Goal: Transaction & Acquisition: Book appointment/travel/reservation

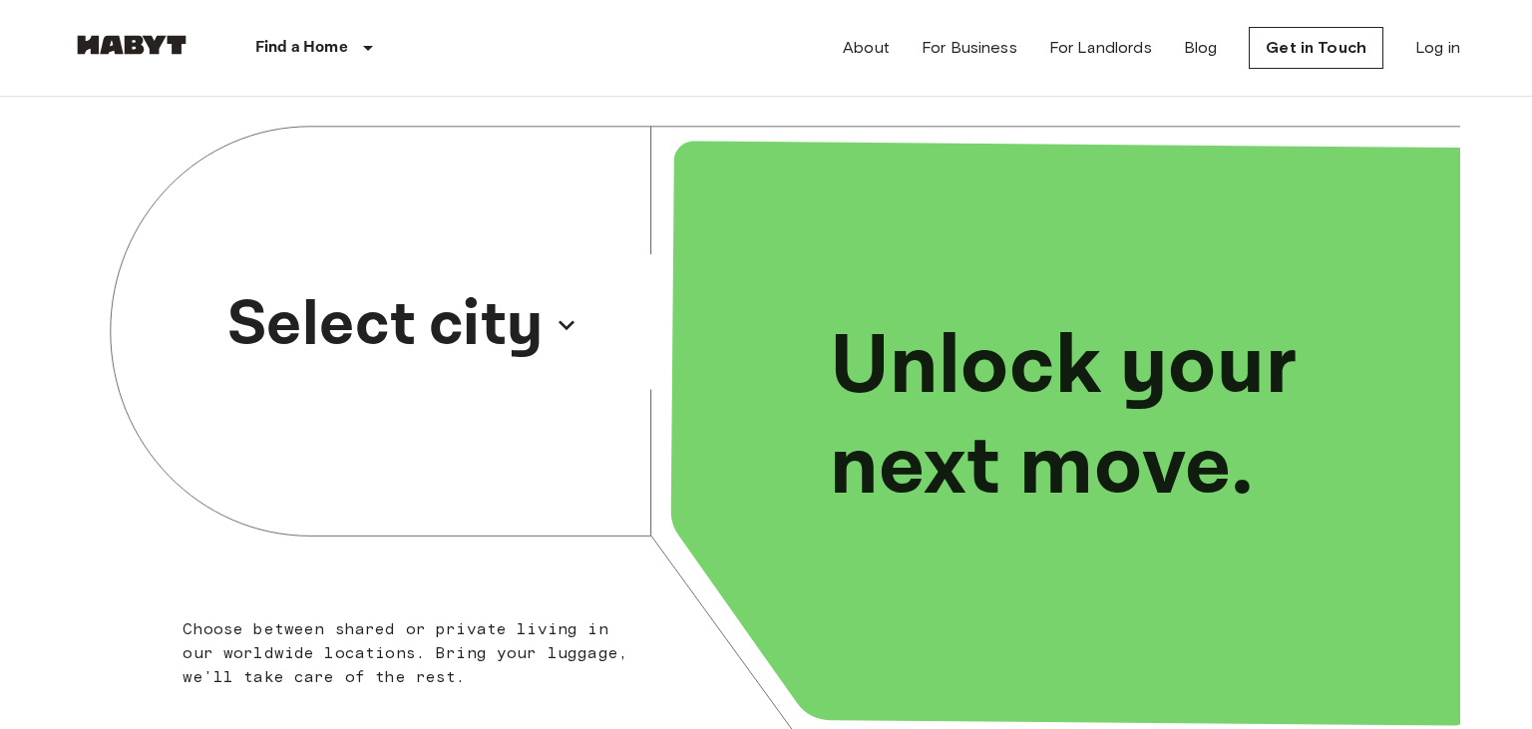
click at [553, 327] on icon "button" at bounding box center [567, 325] width 32 height 32
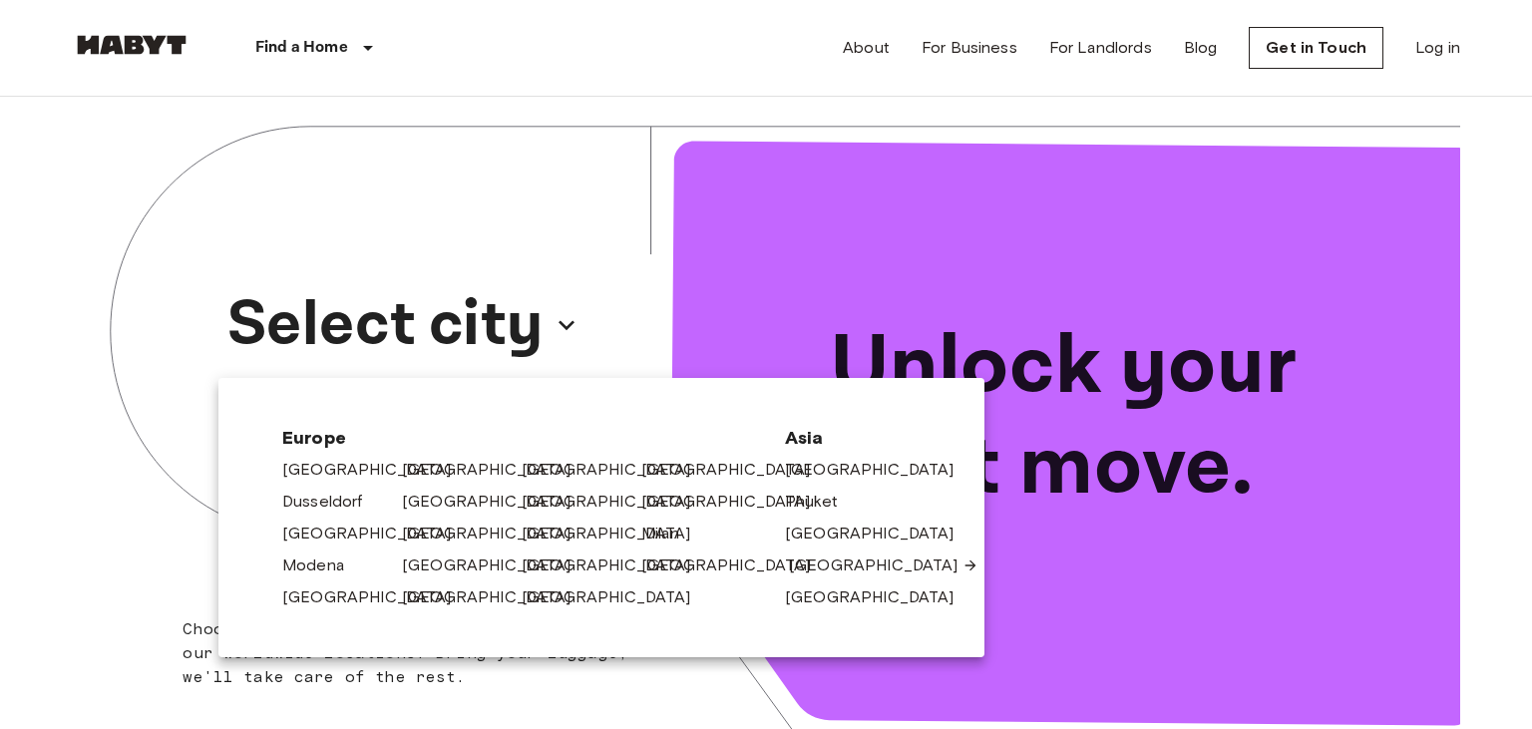
click at [817, 568] on link "[GEOGRAPHIC_DATA]" at bounding box center [883, 566] width 189 height 24
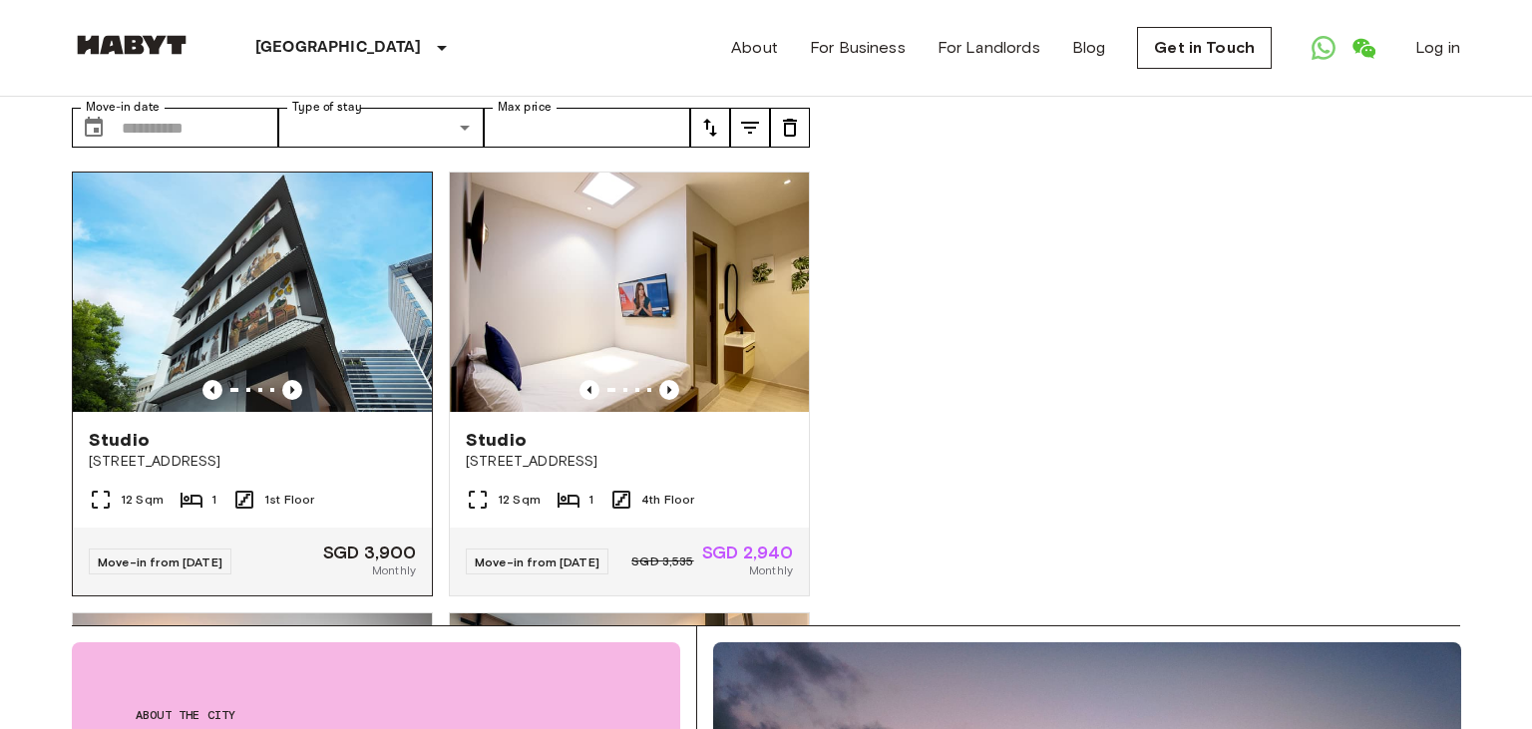
click at [317, 284] on img at bounding box center [252, 292] width 359 height 239
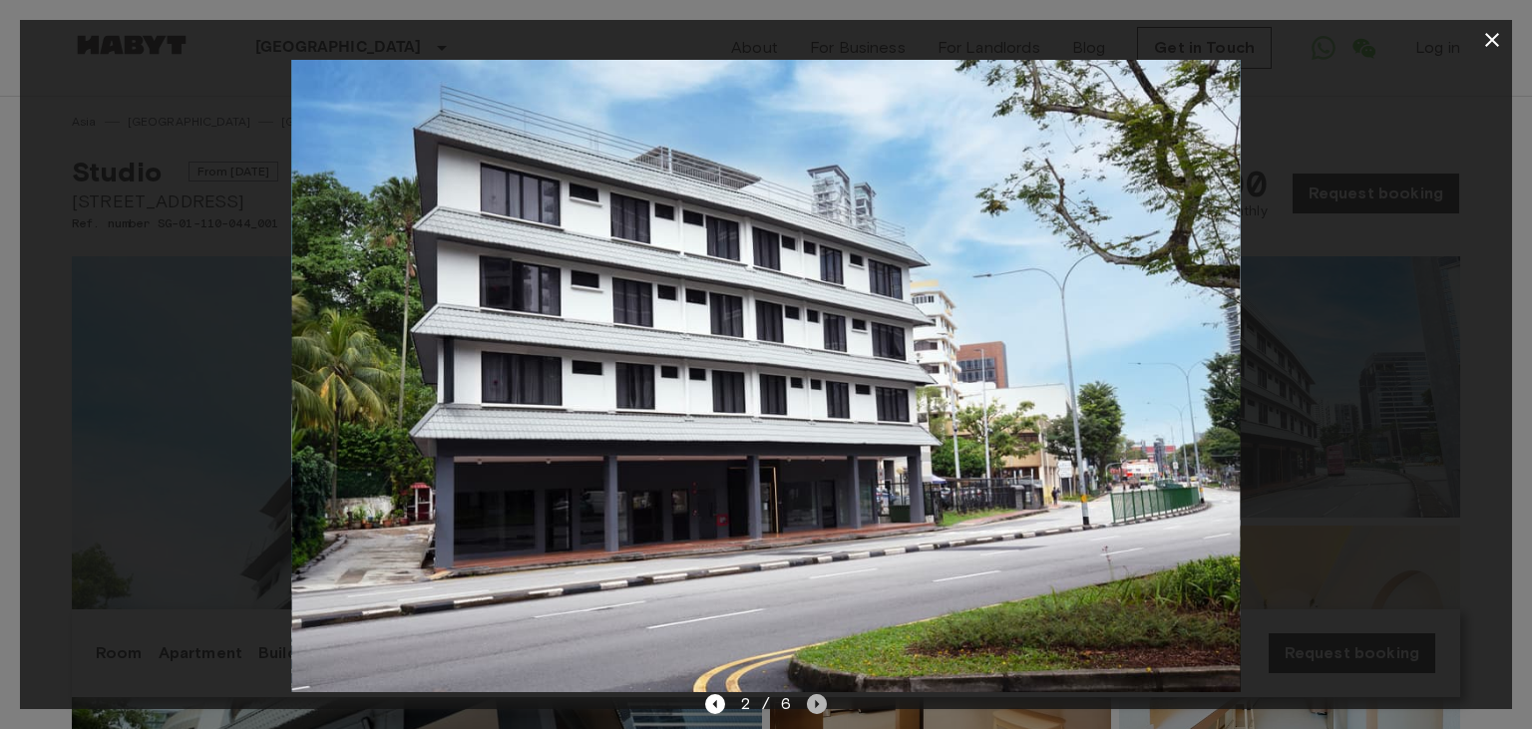
click at [818, 703] on icon "Next image" at bounding box center [818, 704] width 4 height 8
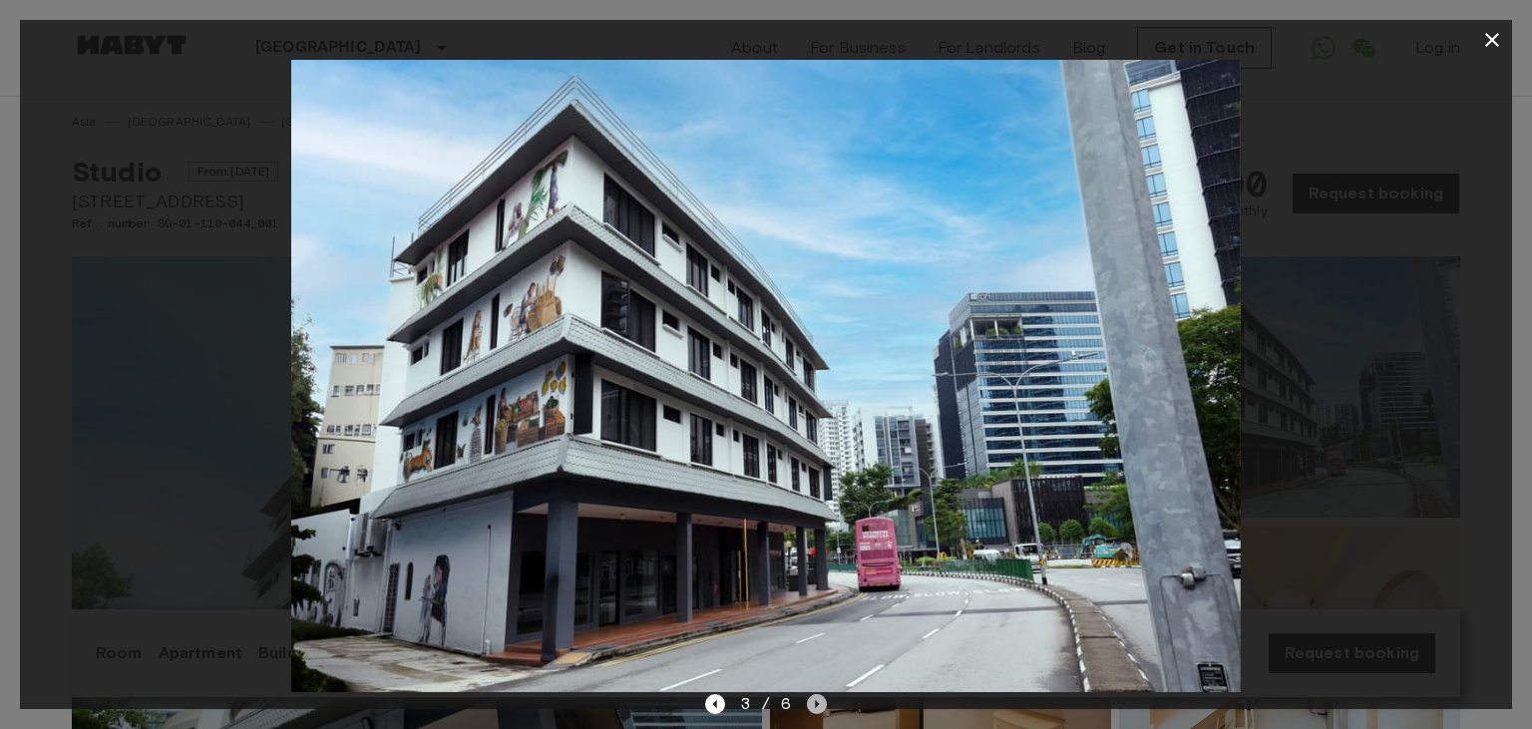
click at [818, 703] on icon "Next image" at bounding box center [818, 704] width 4 height 8
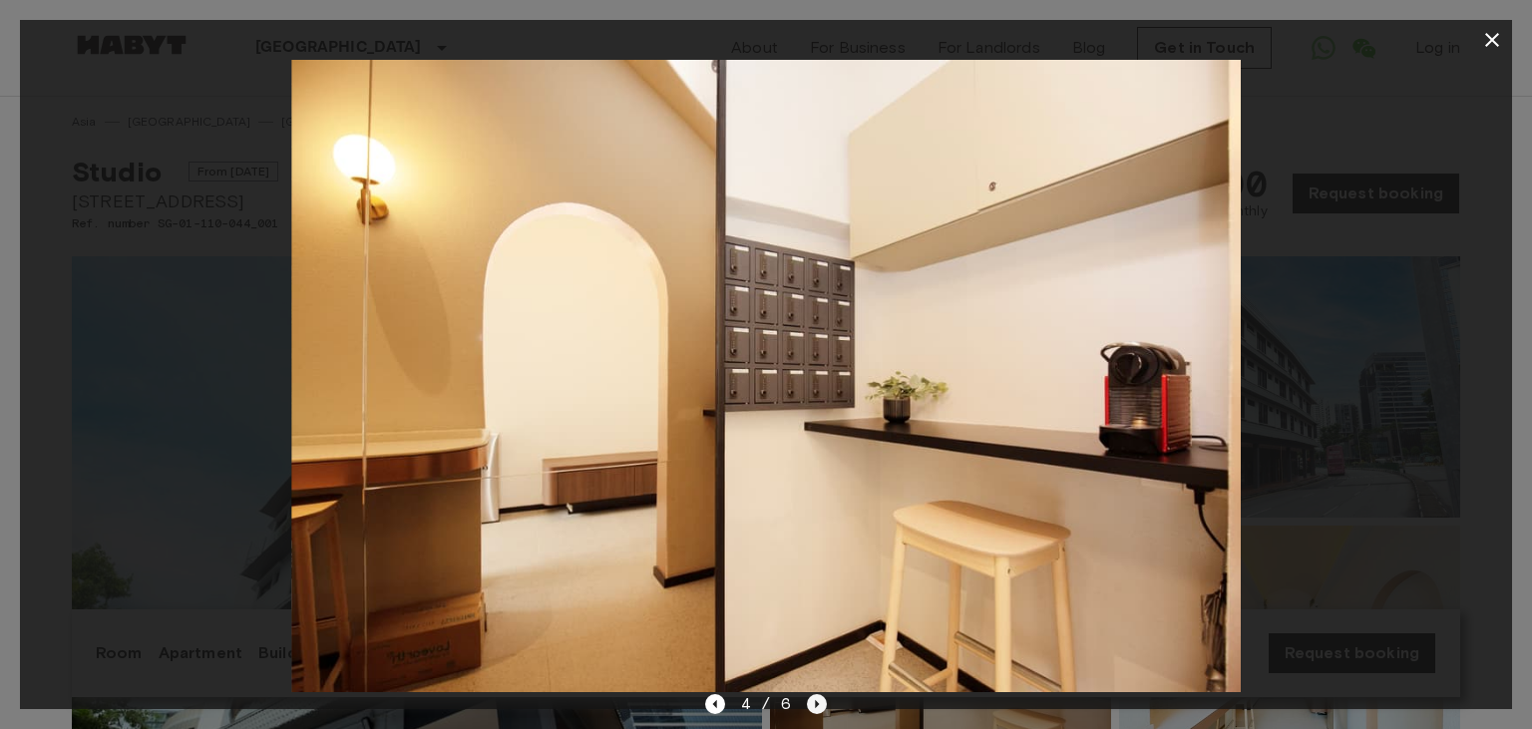
click at [818, 703] on icon "Next image" at bounding box center [818, 704] width 4 height 8
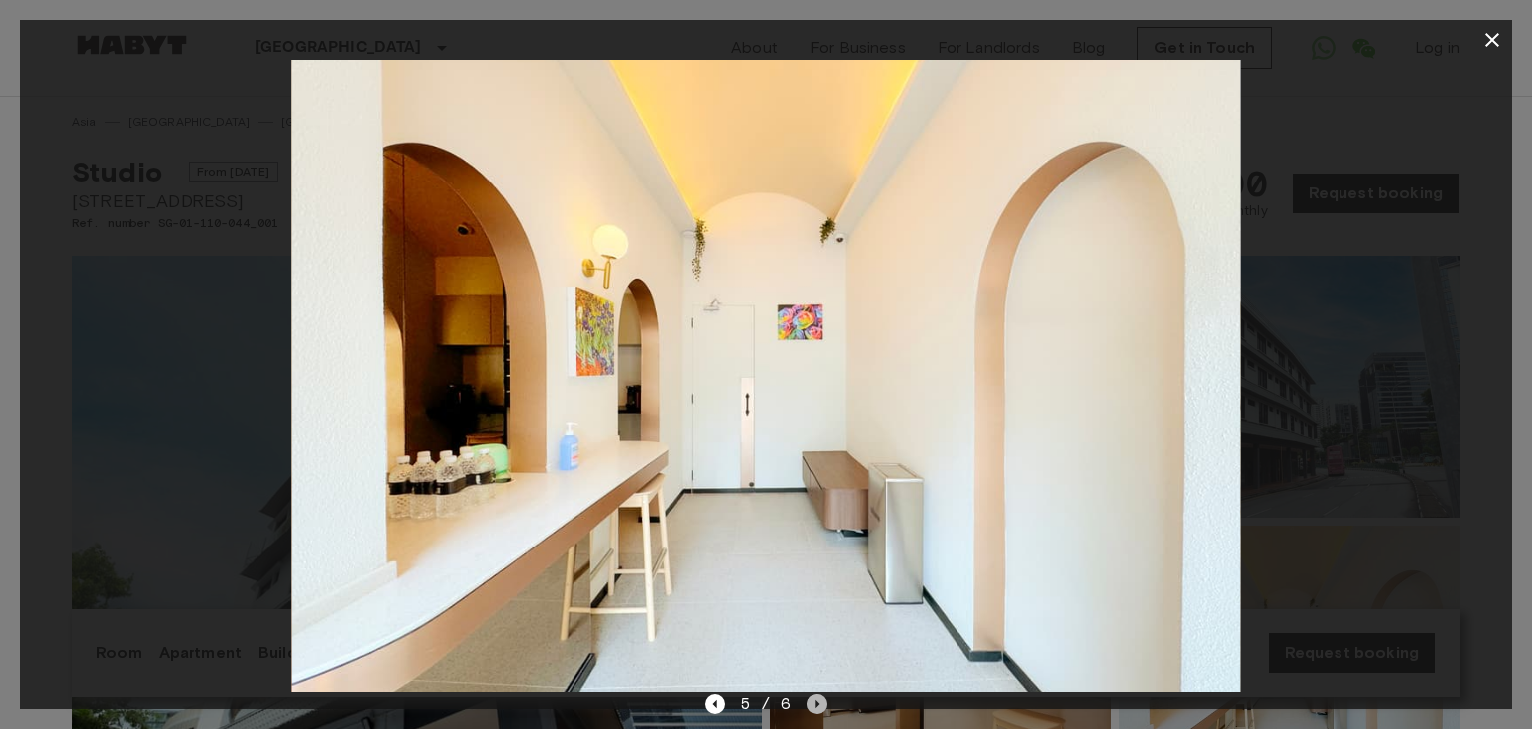
click at [818, 703] on icon "Next image" at bounding box center [818, 704] width 4 height 8
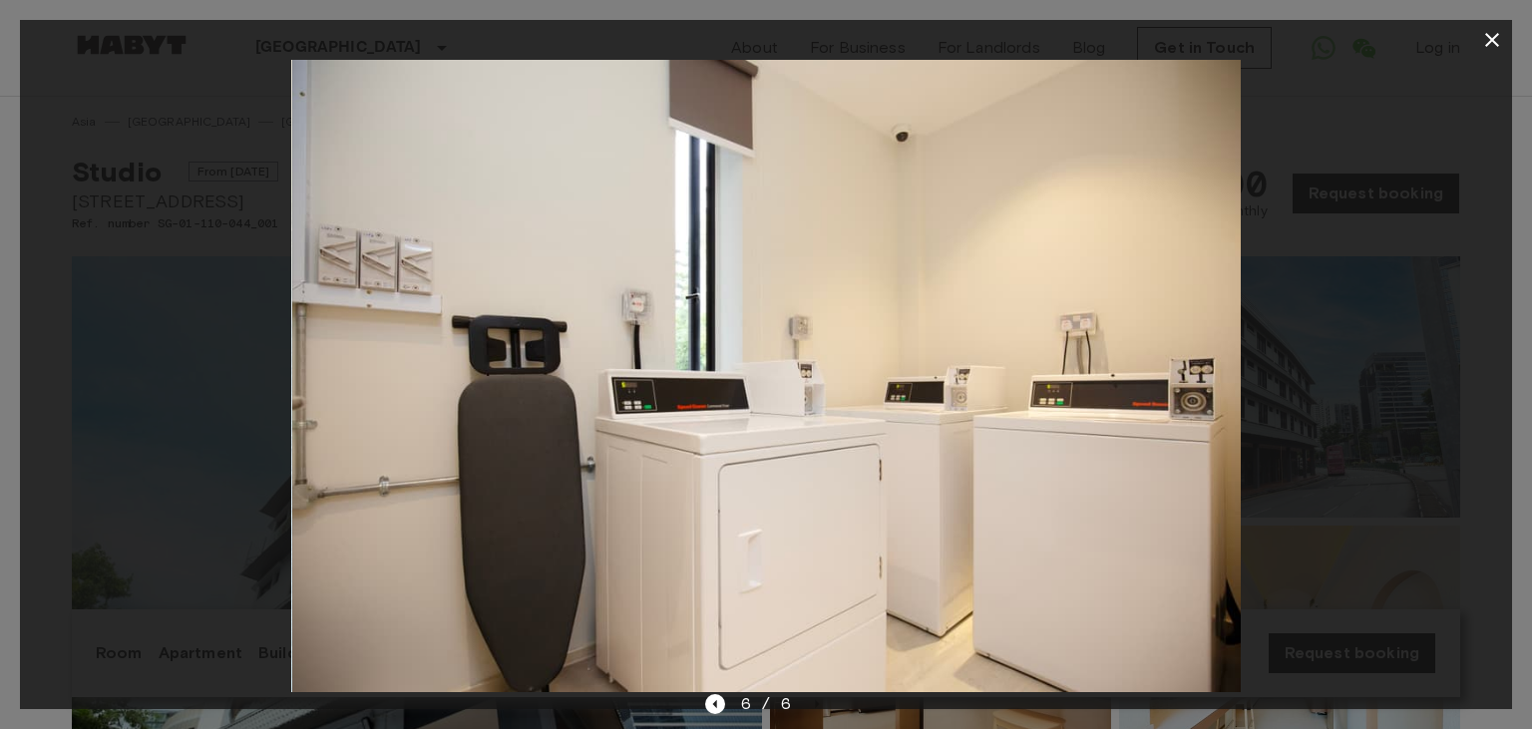
click at [1488, 37] on icon "button" at bounding box center [1492, 40] width 14 height 14
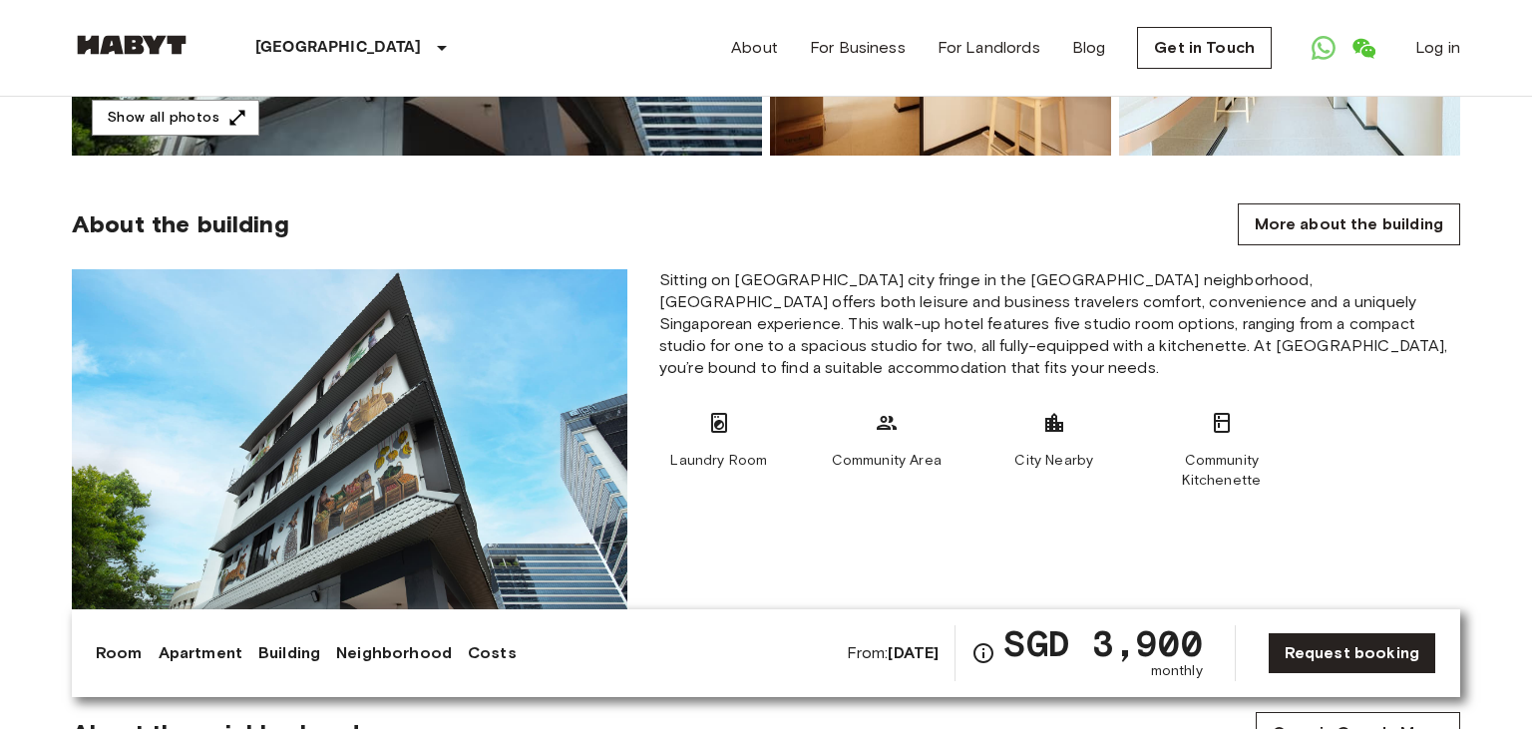
scroll to position [105, 0]
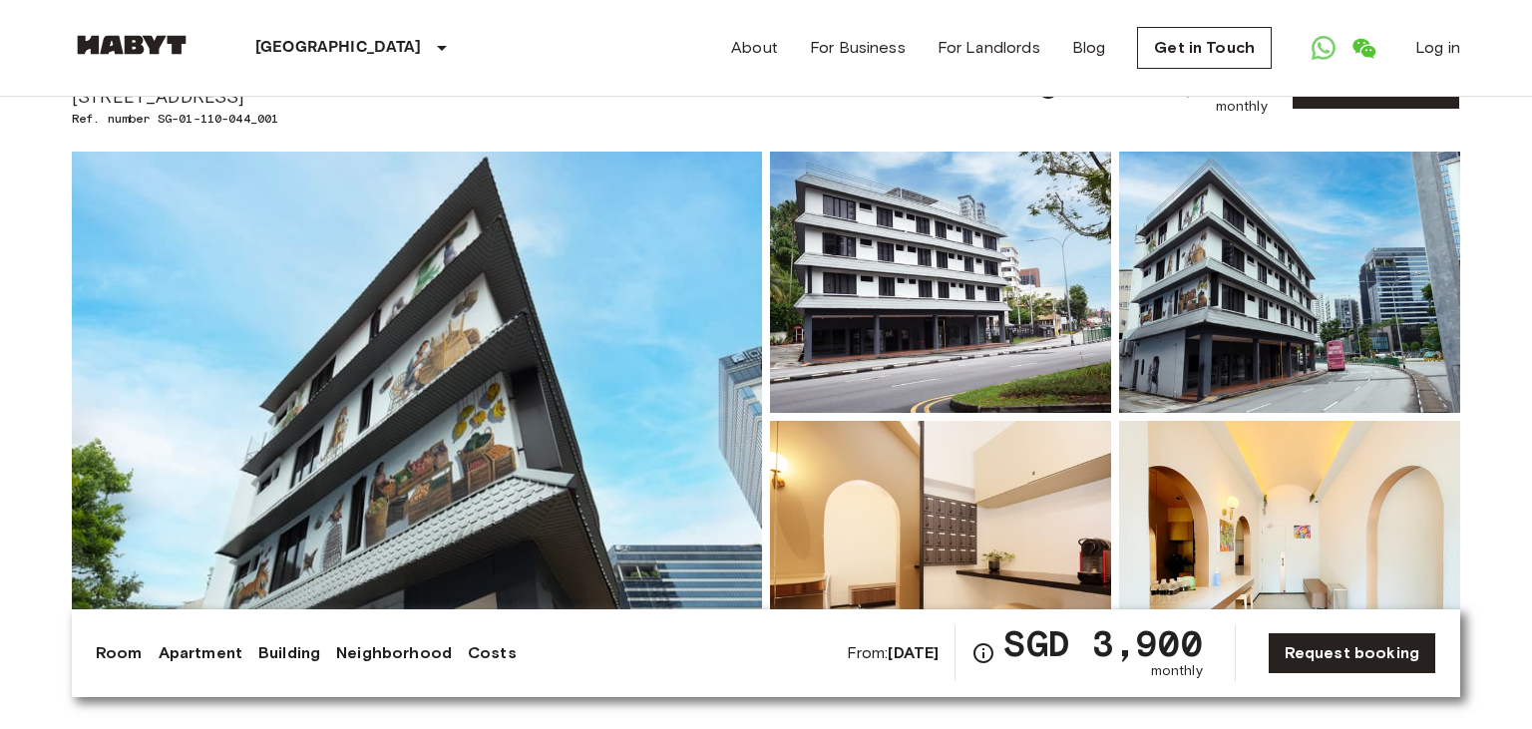
click at [882, 288] on img at bounding box center [940, 282] width 341 height 261
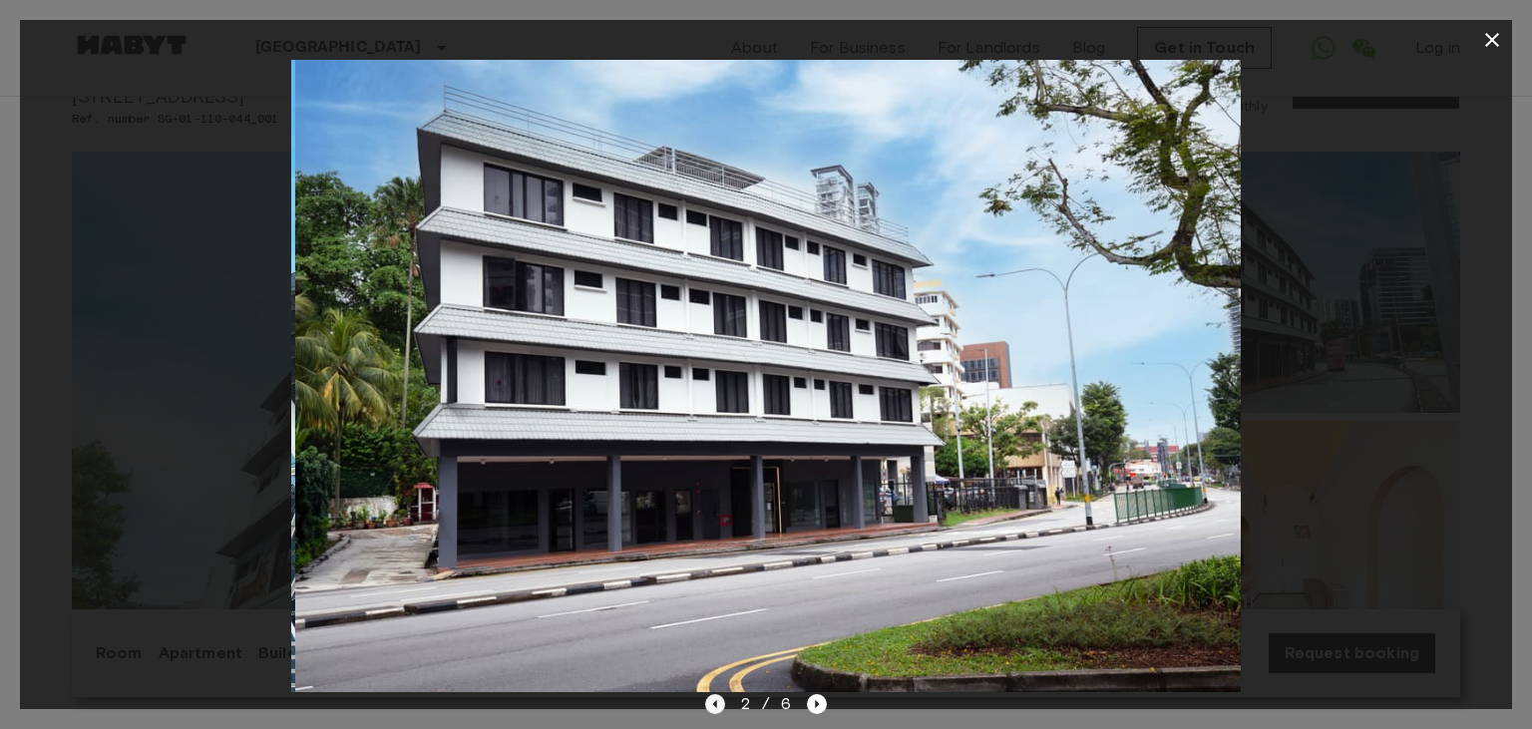
click at [716, 708] on icon "Previous image" at bounding box center [714, 704] width 4 height 8
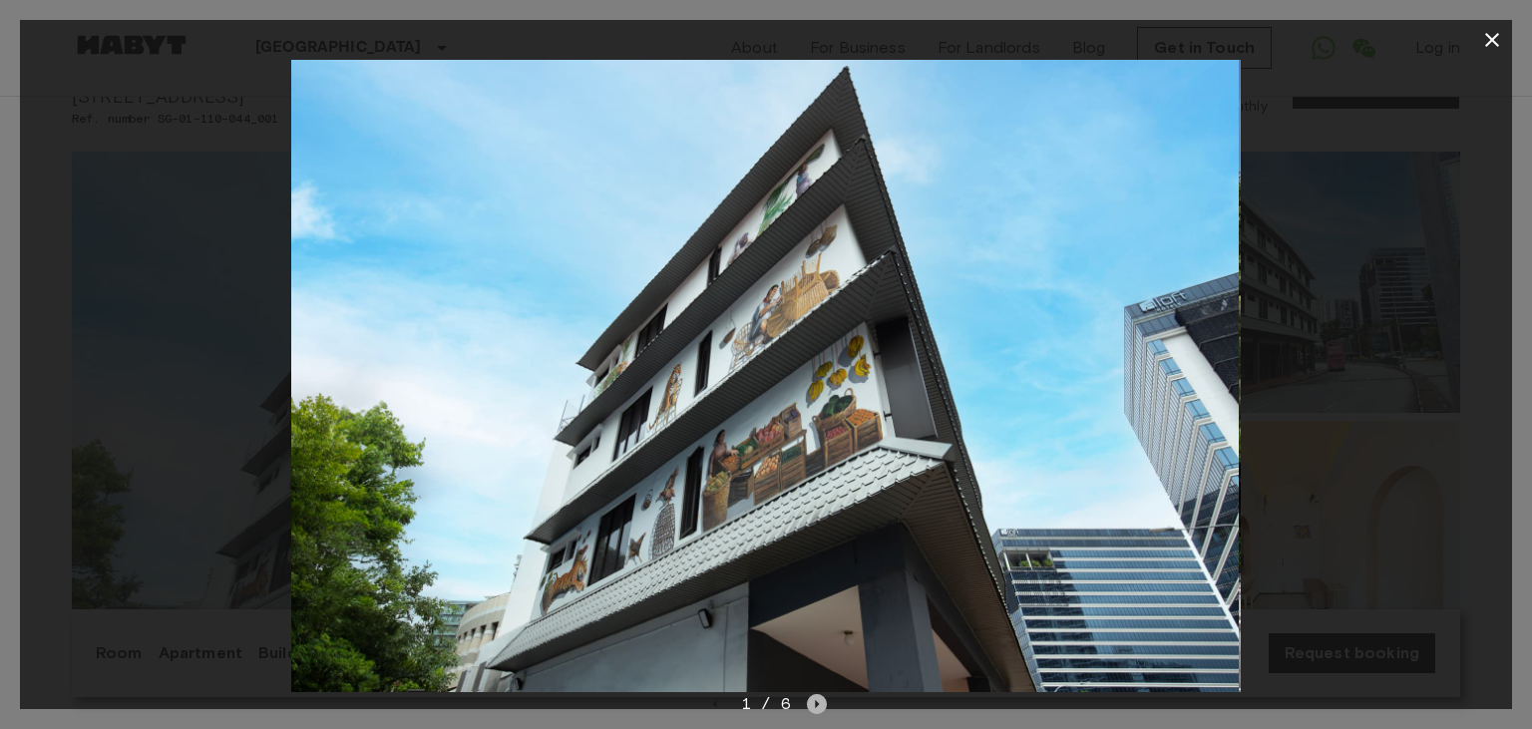
click at [821, 706] on icon "Next image" at bounding box center [817, 704] width 20 height 20
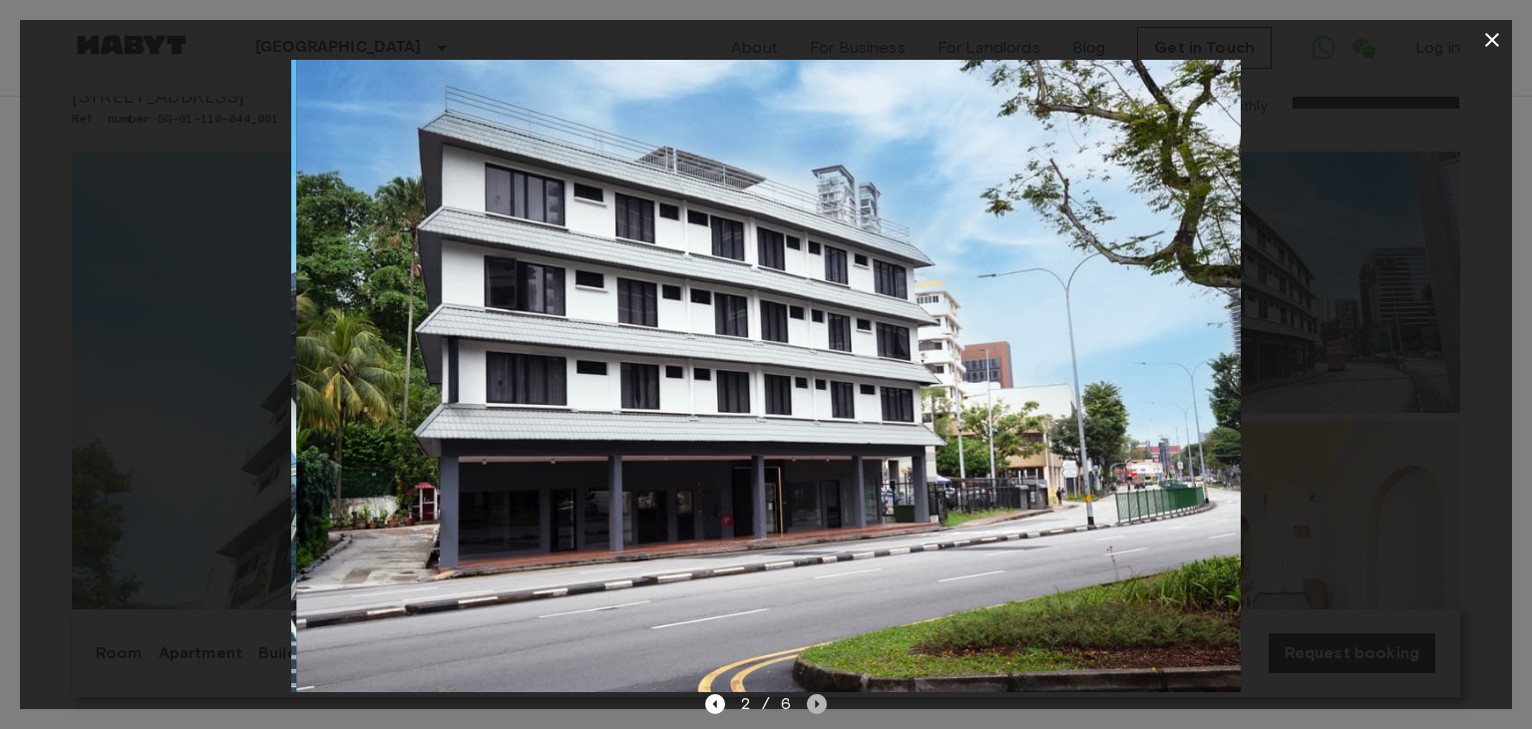
click at [821, 706] on icon "Next image" at bounding box center [817, 704] width 20 height 20
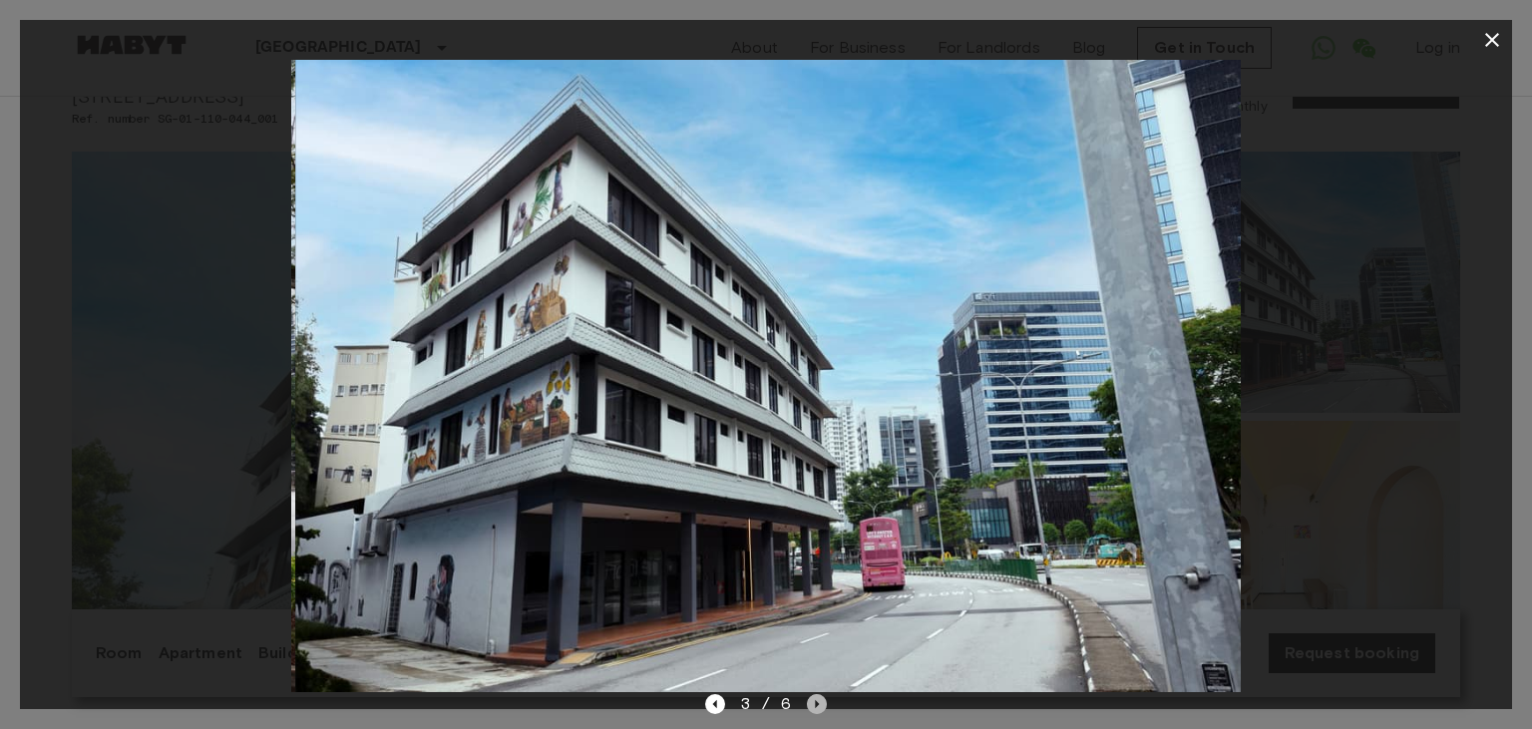
click at [820, 705] on icon "Next image" at bounding box center [817, 704] width 20 height 20
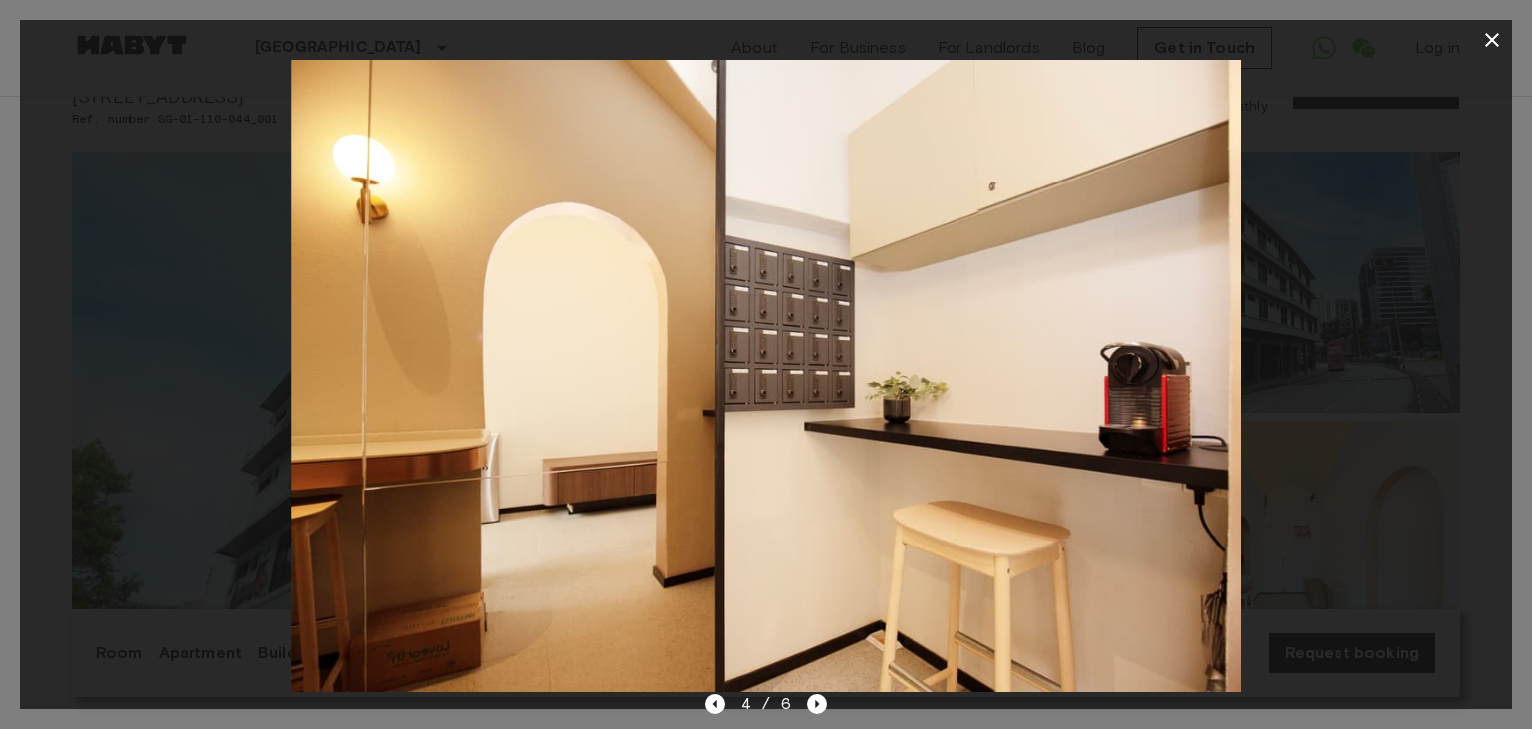
click at [799, 635] on img at bounding box center [765, 376] width 949 height 632
click at [812, 703] on icon "Next image" at bounding box center [817, 704] width 20 height 20
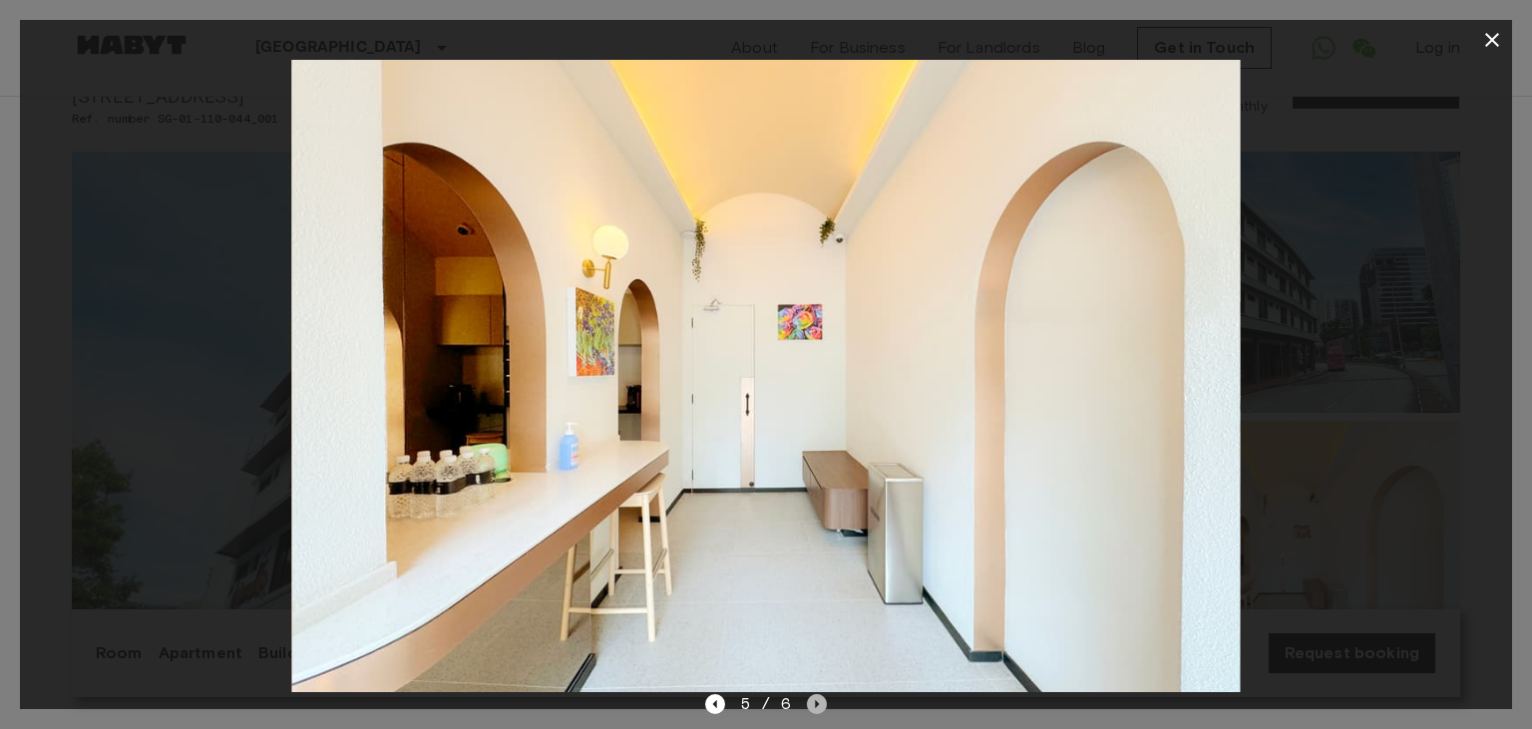
click at [824, 703] on icon "Next image" at bounding box center [817, 704] width 20 height 20
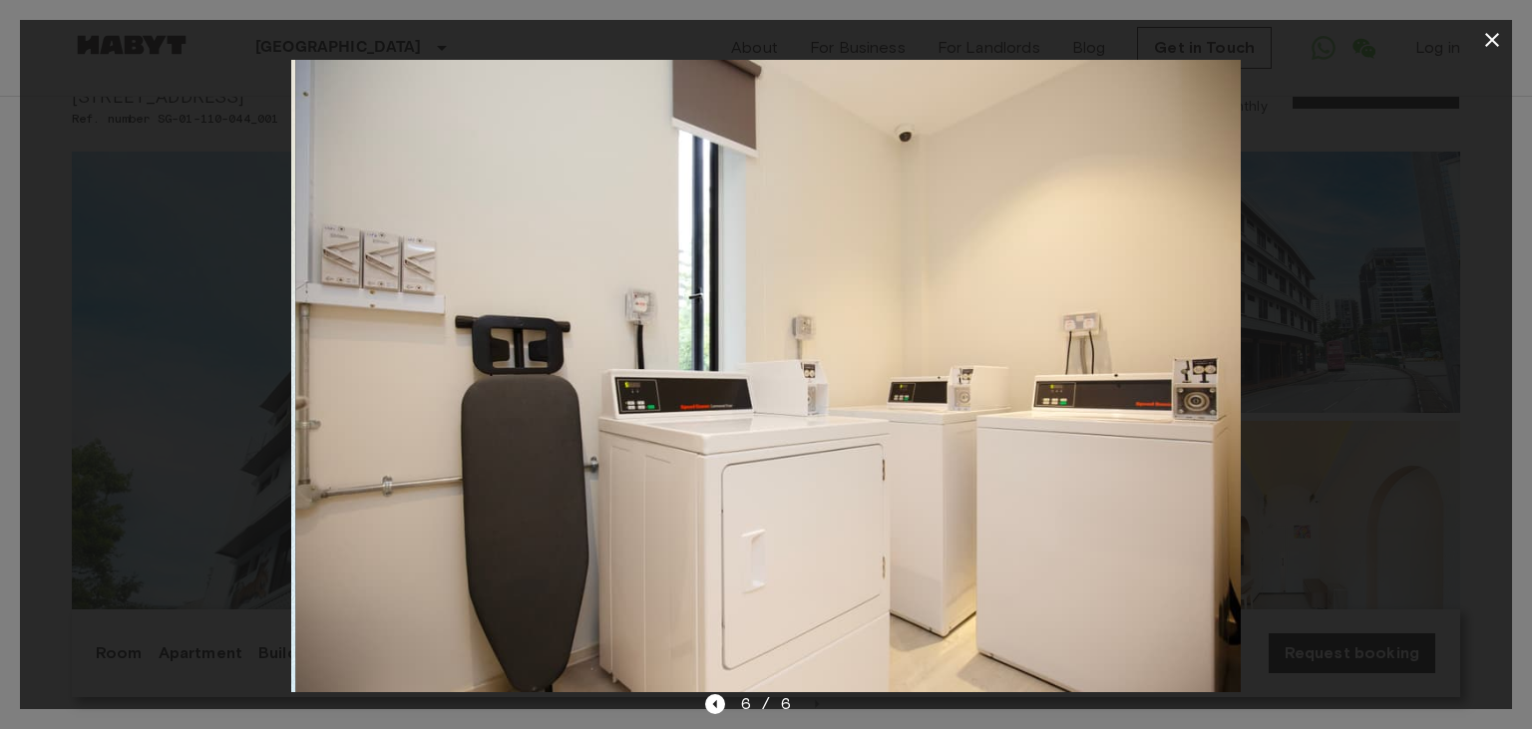
click at [1495, 38] on icon "button" at bounding box center [1492, 40] width 24 height 24
